Goal: Information Seeking & Learning: Learn about a topic

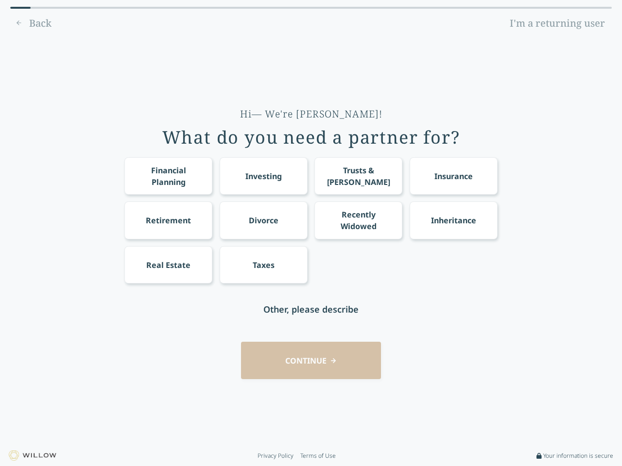
click at [311, 233] on div "Financial Planning Investing Trusts & [PERSON_NAME] Insurance Retirement Divorc…" at bounding box center [310, 220] width 373 height 126
click at [168, 176] on div "Financial Planning" at bounding box center [169, 176] width 70 height 23
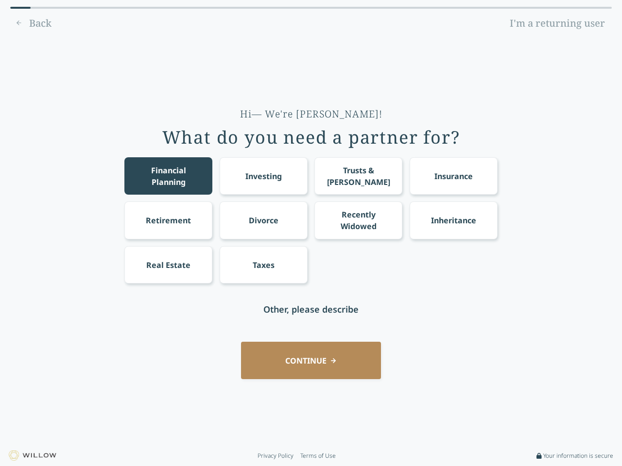
click at [263, 176] on div "Investing" at bounding box center [263, 177] width 36 height 12
click at [358, 176] on div "Trusts & [PERSON_NAME]" at bounding box center [359, 176] width 70 height 23
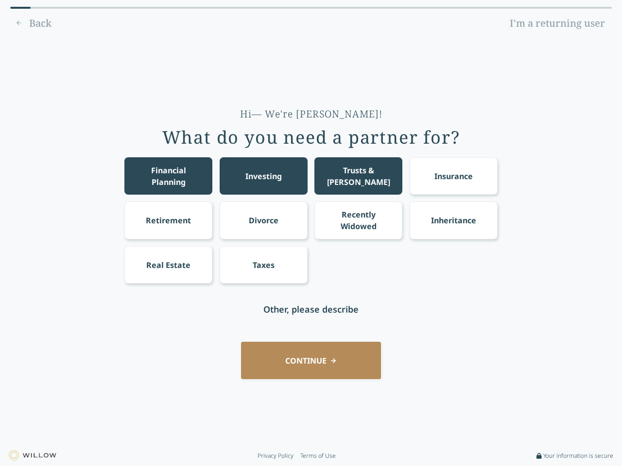
click at [453, 176] on div "Insurance" at bounding box center [453, 177] width 38 height 12
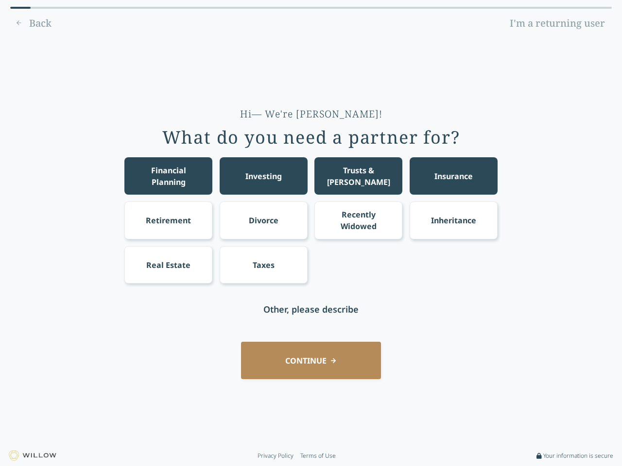
click at [168, 220] on div "Retirement" at bounding box center [168, 221] width 45 height 12
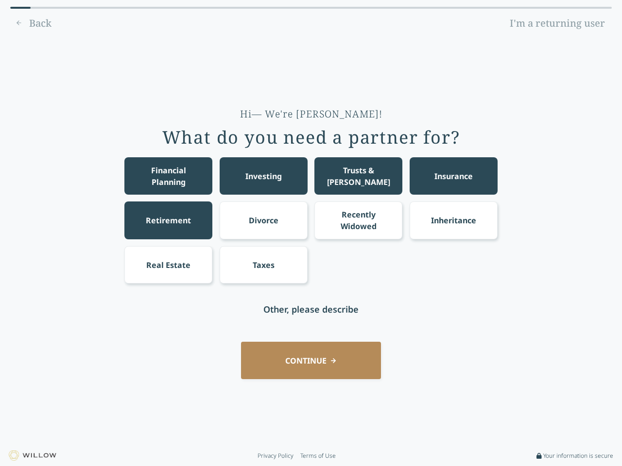
click at [263, 220] on div "Divorce" at bounding box center [264, 221] width 30 height 12
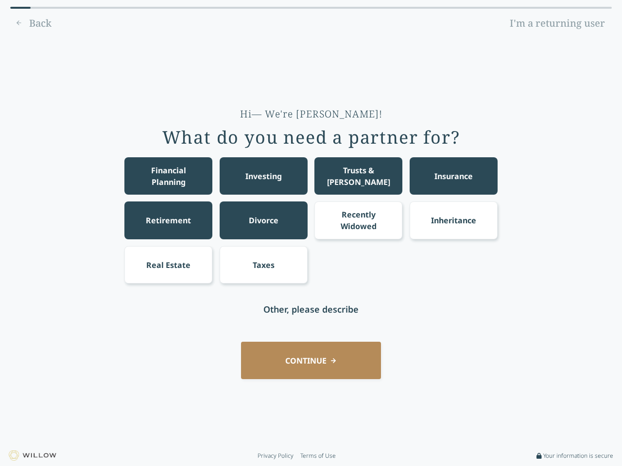
click at [358, 220] on div "Recently Widowed" at bounding box center [359, 220] width 70 height 23
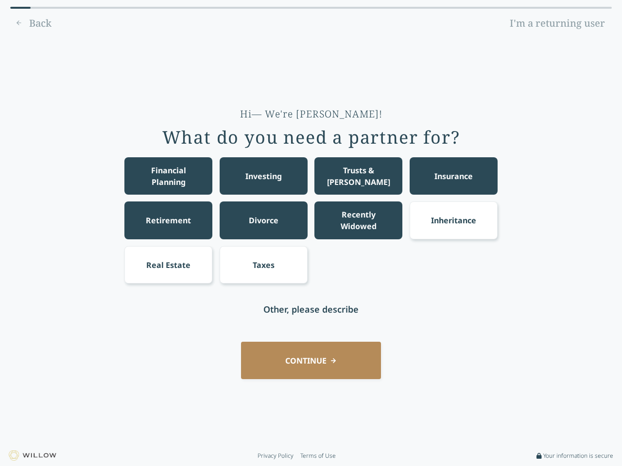
click at [453, 220] on div "Inheritance" at bounding box center [453, 221] width 45 height 12
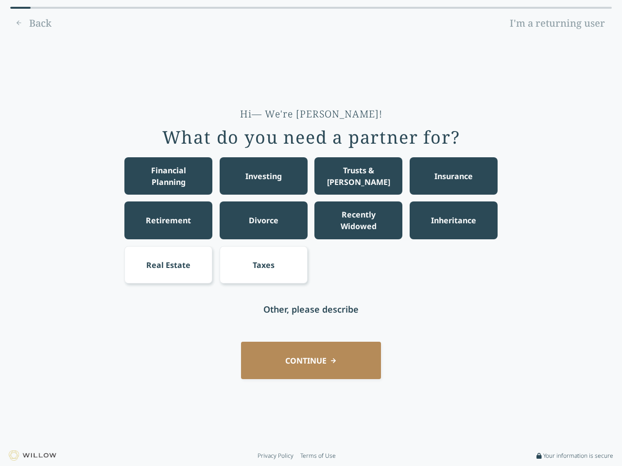
click at [168, 265] on div "Real Estate" at bounding box center [168, 265] width 44 height 12
